Goal: Check status: Check status

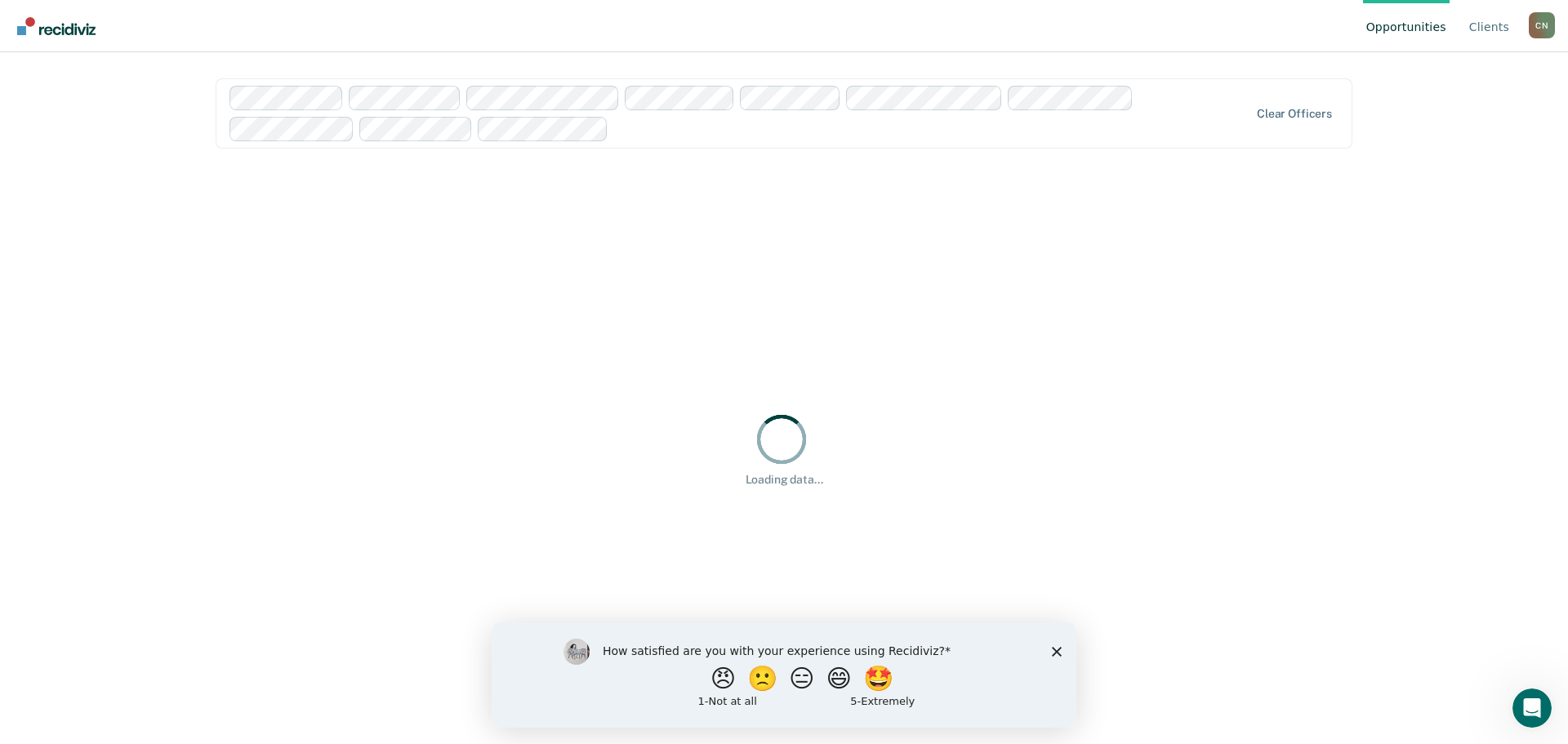
click at [1056, 650] on polygon "Close survey" at bounding box center [1056, 651] width 10 height 10
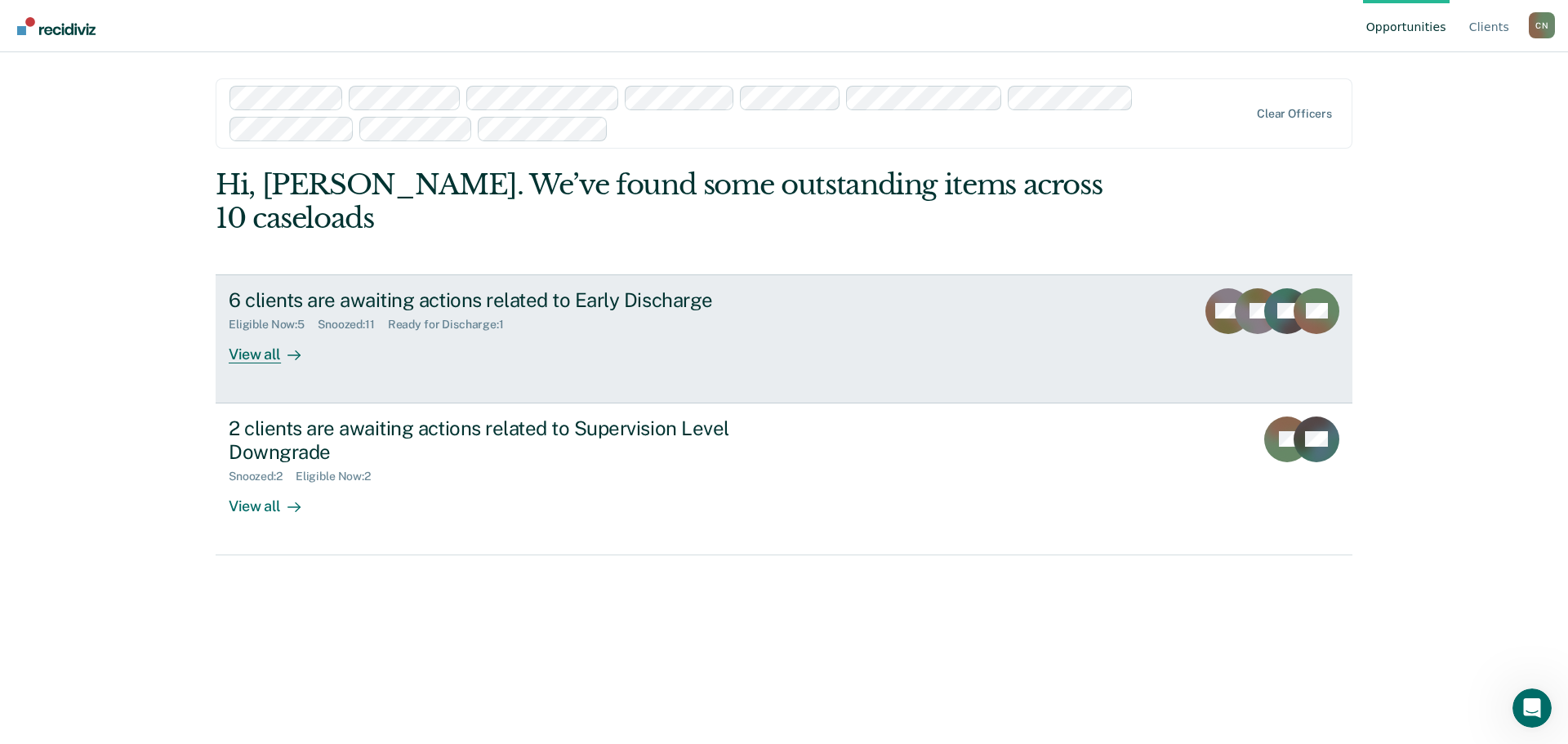
click at [558, 311] on div "6 clients are awaiting actions related to Early Discharge Eligible Now : 5 Snoo…" at bounding box center [535, 325] width 613 height 75
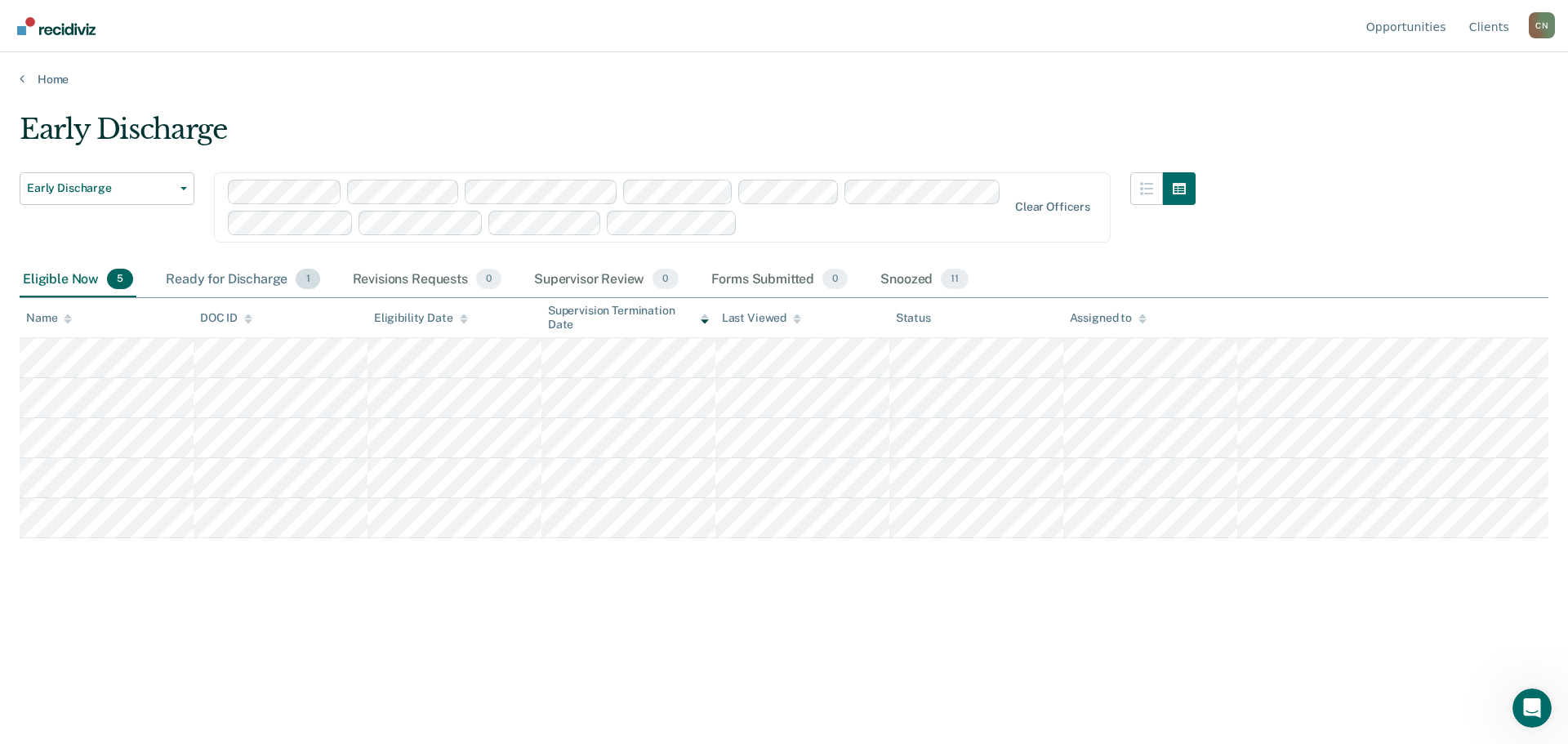
click at [265, 274] on div "Ready for Discharge 1" at bounding box center [242, 280] width 160 height 36
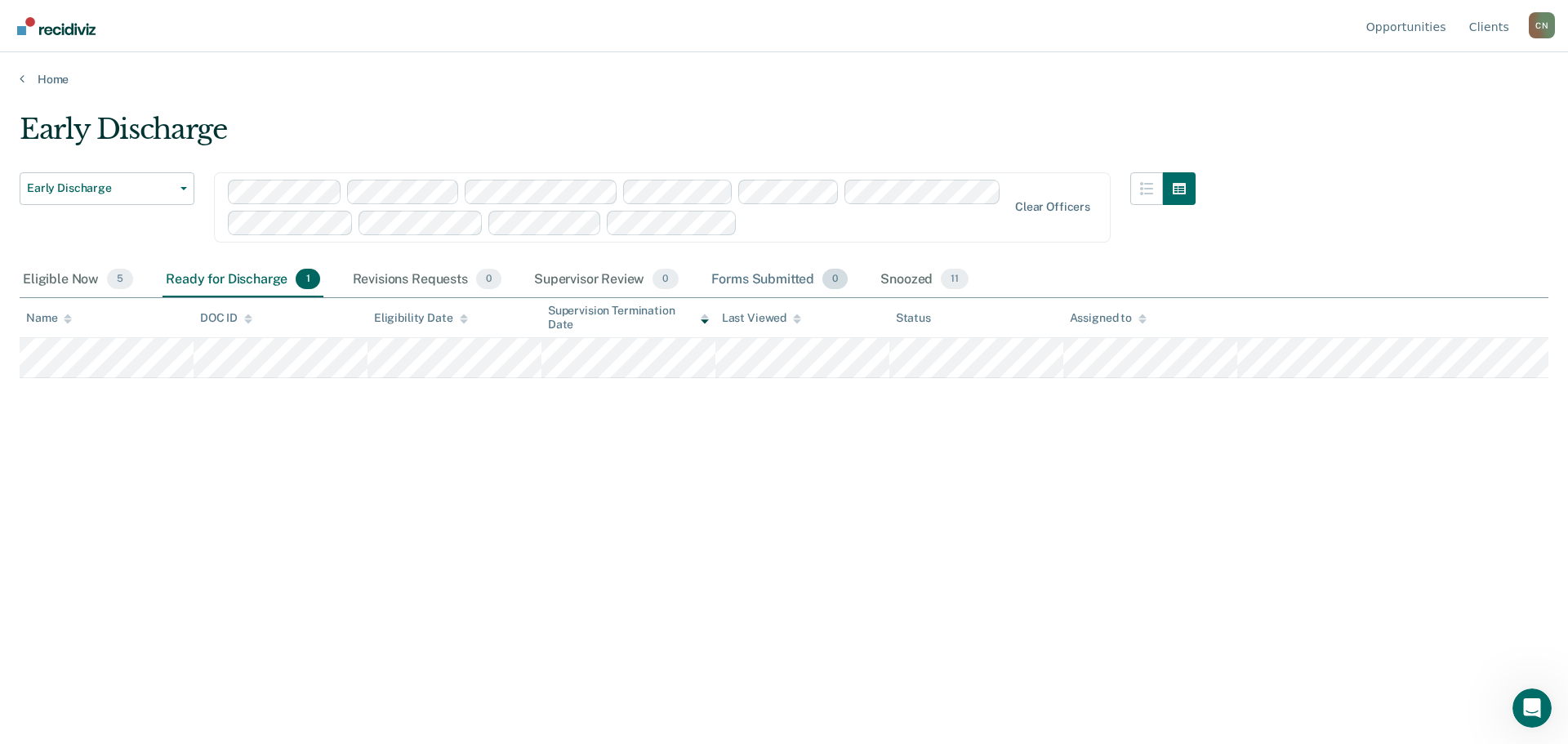
click at [743, 275] on div "Forms Submitted 0" at bounding box center [780, 280] width 144 height 36
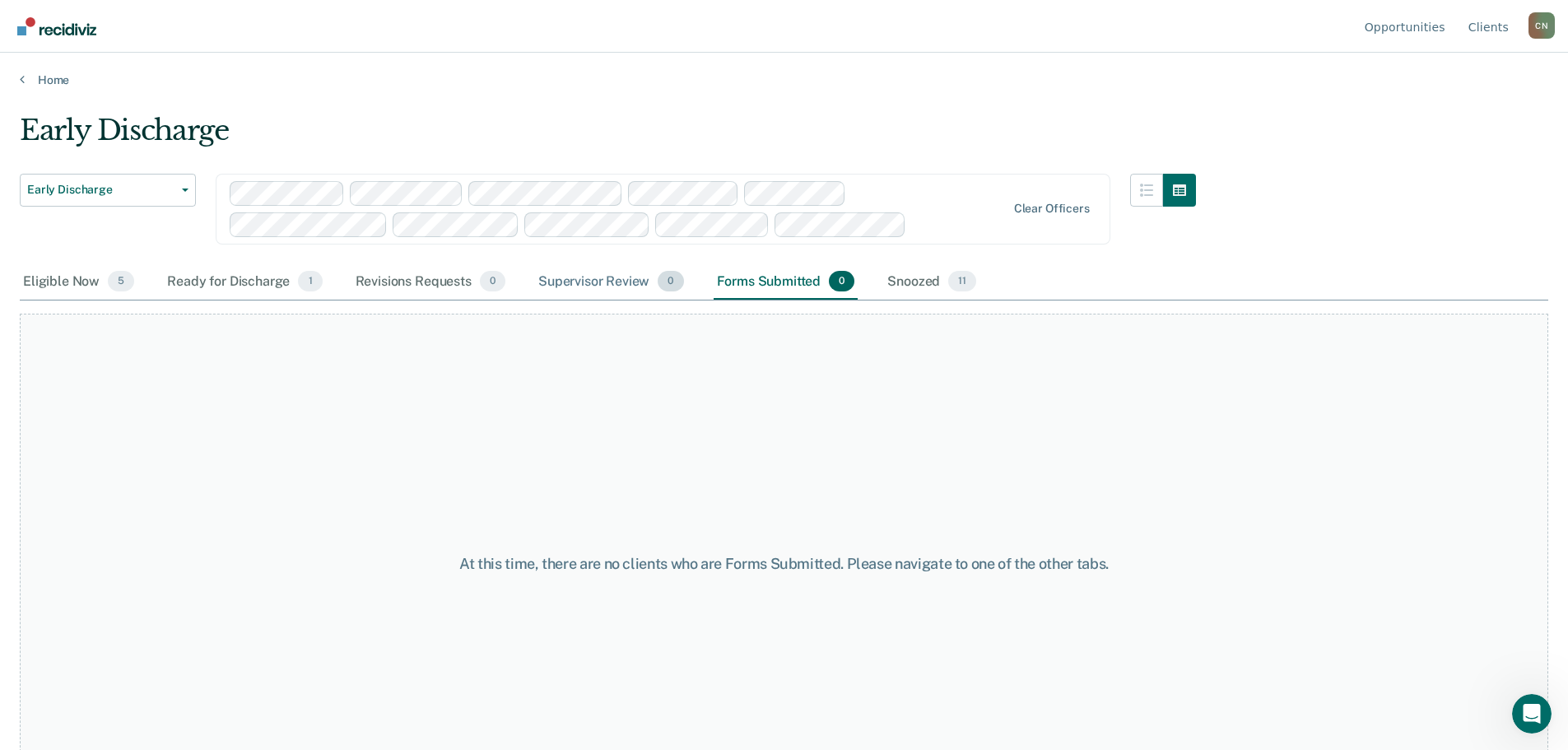
click at [576, 274] on div "Supervisor Review 0" at bounding box center [611, 283] width 152 height 37
click at [47, 288] on div "Eligible Now 5" at bounding box center [79, 283] width 117 height 37
